Goal: Find specific fact: Find specific fact

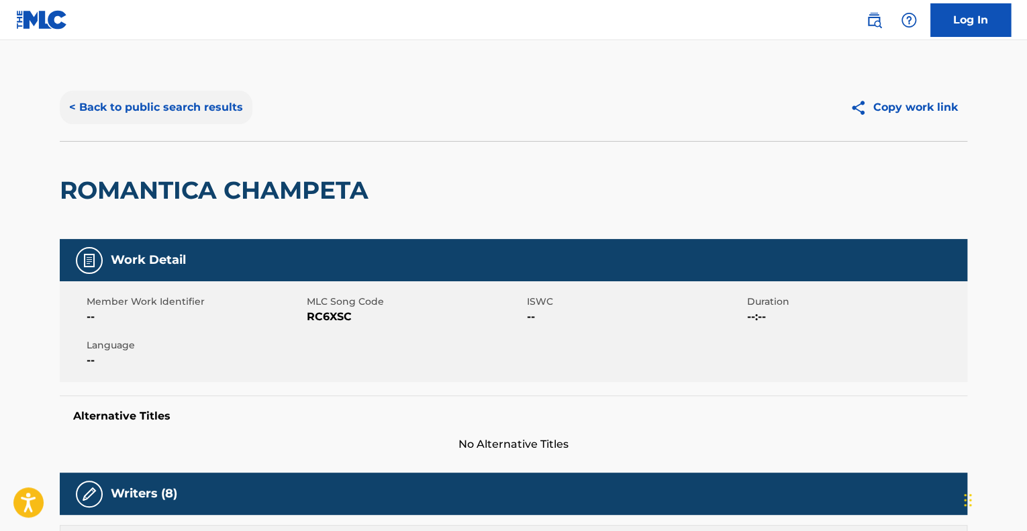
click at [162, 122] on button "< Back to public search results" at bounding box center [156, 108] width 193 height 34
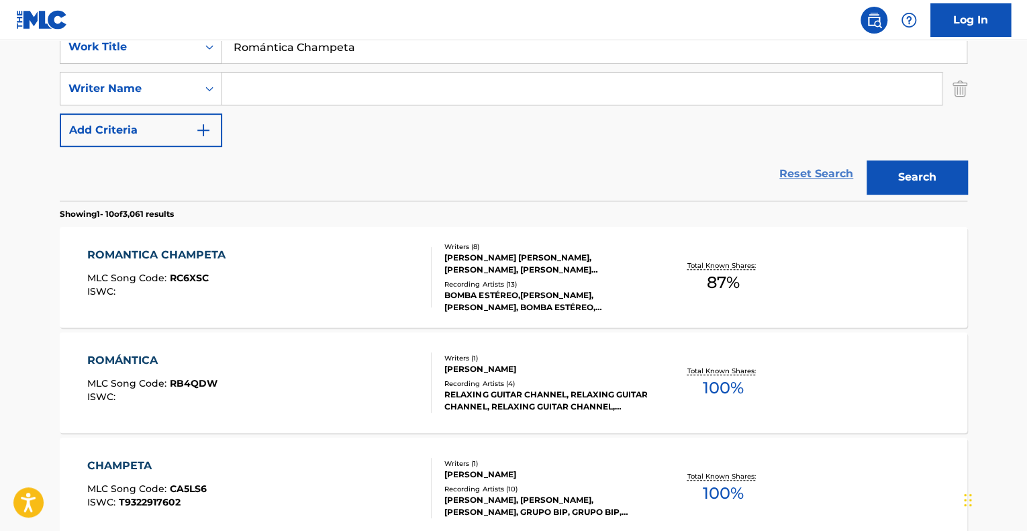
click at [823, 175] on link "Reset Search" at bounding box center [816, 174] width 87 height 30
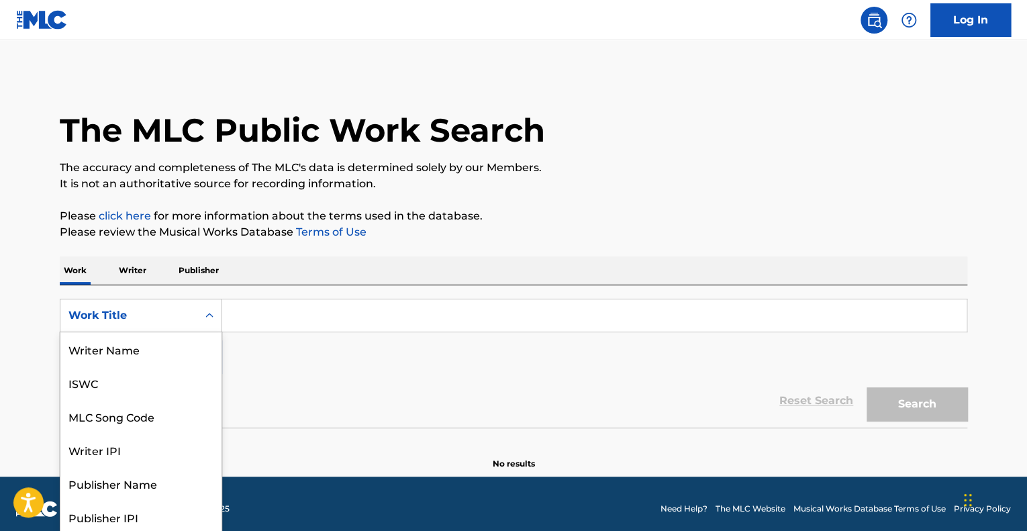
scroll to position [3, 0]
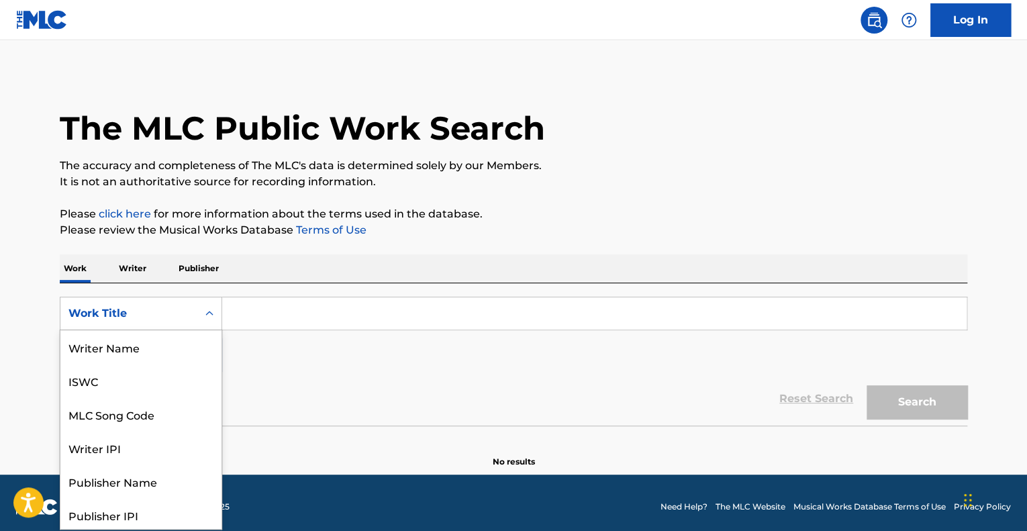
click at [207, 308] on icon "Search Form" at bounding box center [209, 313] width 13 height 13
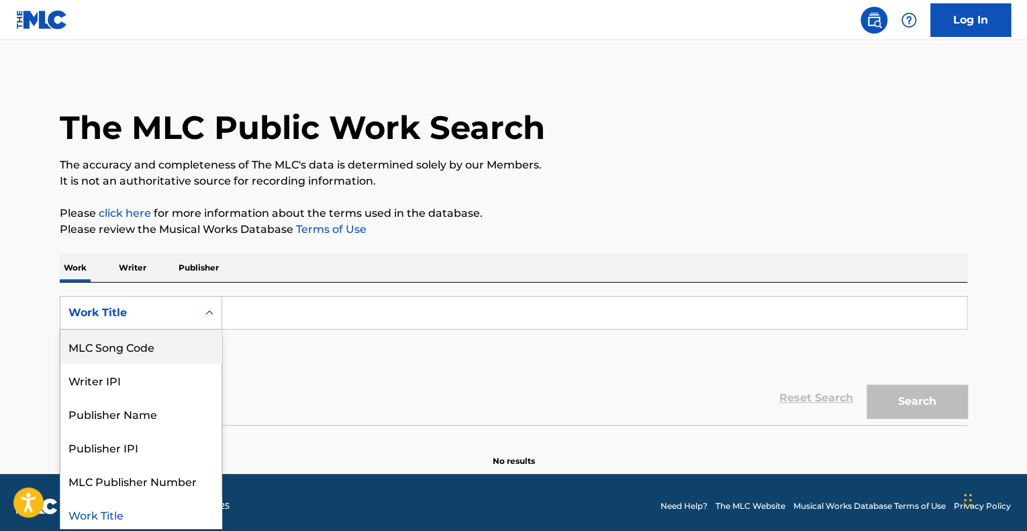
click at [175, 349] on div "MLC Song Code" at bounding box center [140, 347] width 161 height 34
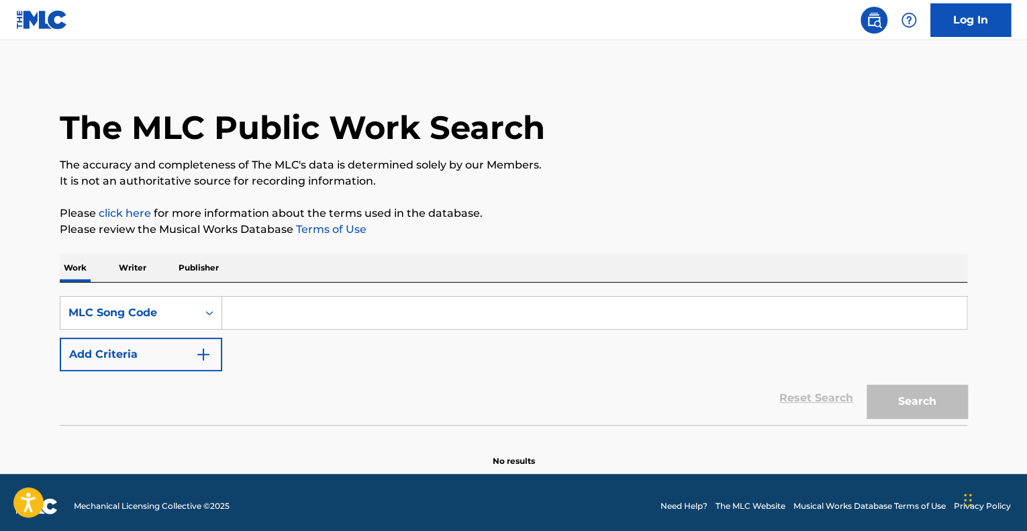
click at [269, 324] on input "Search Form" at bounding box center [594, 313] width 745 height 32
paste input "MLC song code S16396."
drag, startPoint x: 322, startPoint y: 313, endPoint x: 83, endPoint y: 217, distance: 257.6
click at [91, 231] on div "The MLC Public Work Search The accuracy and completeness of The MLC's data is d…" at bounding box center [514, 269] width 940 height 396
type input "S16396"
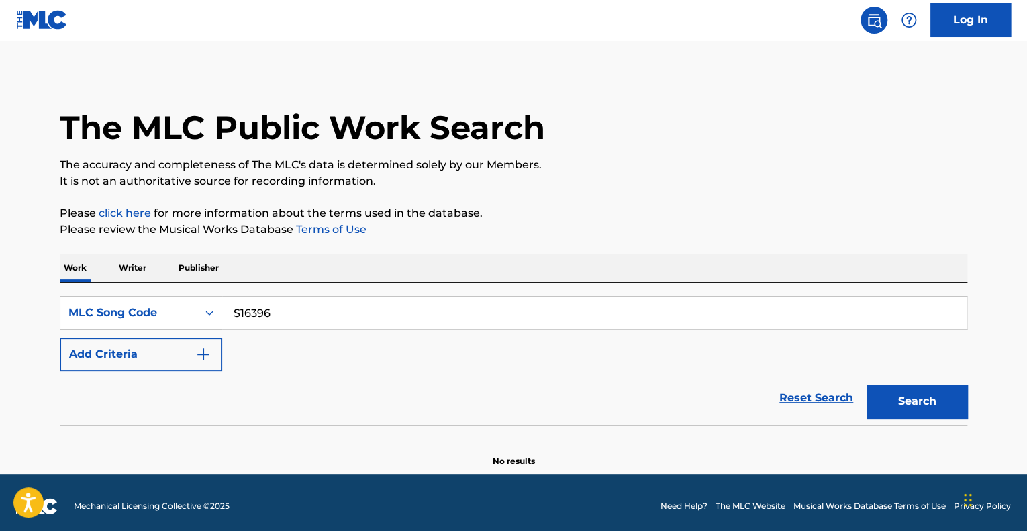
click at [867, 385] on button "Search" at bounding box center [917, 402] width 101 height 34
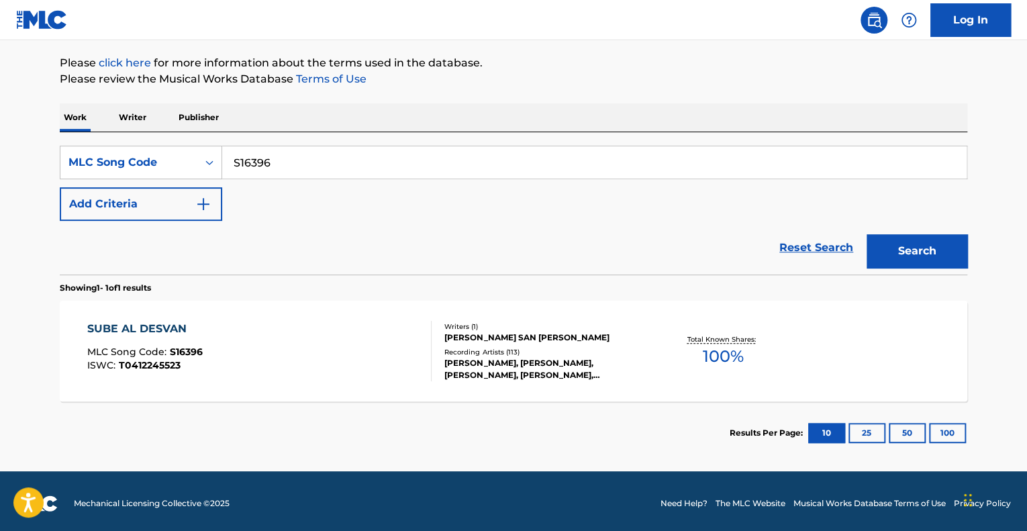
scroll to position [157, 0]
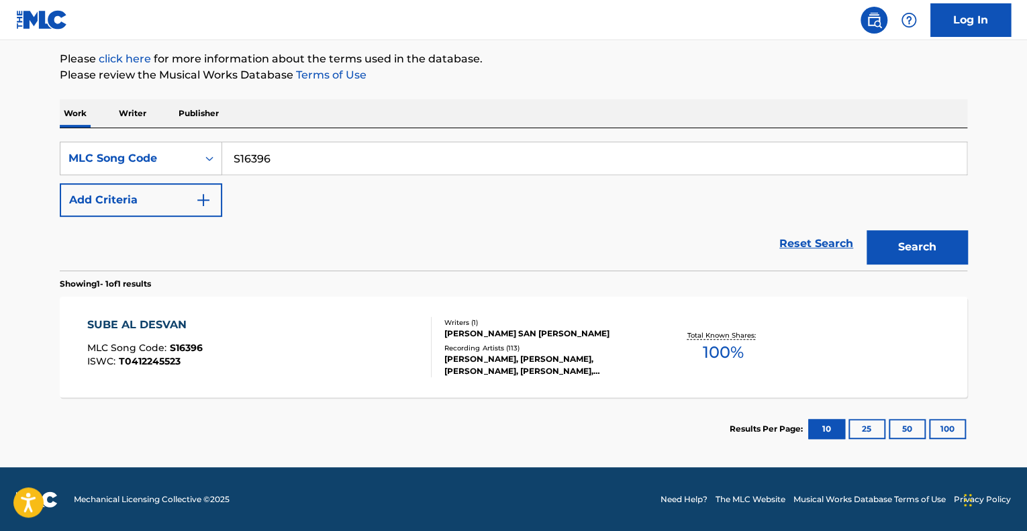
click at [273, 330] on div "SUBE AL DESVAN MLC Song Code : S16396 ISWC : T0412245523" at bounding box center [259, 347] width 345 height 60
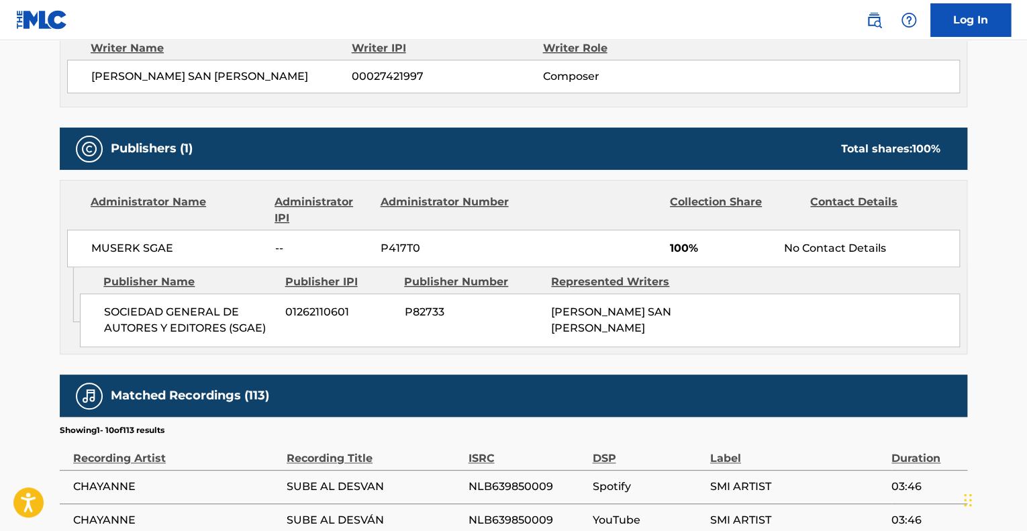
scroll to position [672, 0]
